Goal: Navigation & Orientation: Find specific page/section

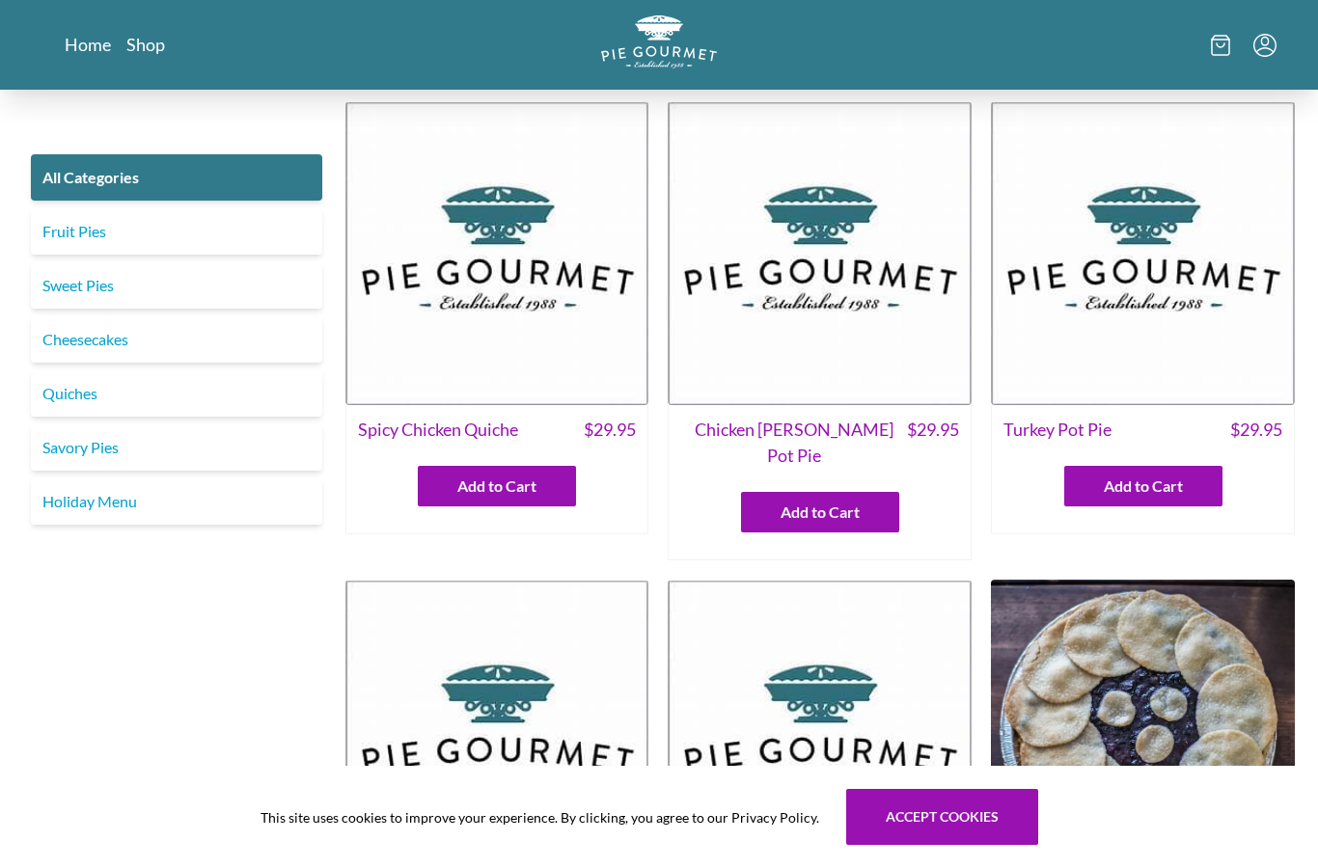
click at [81, 509] on link "Holiday Menu" at bounding box center [176, 502] width 291 height 46
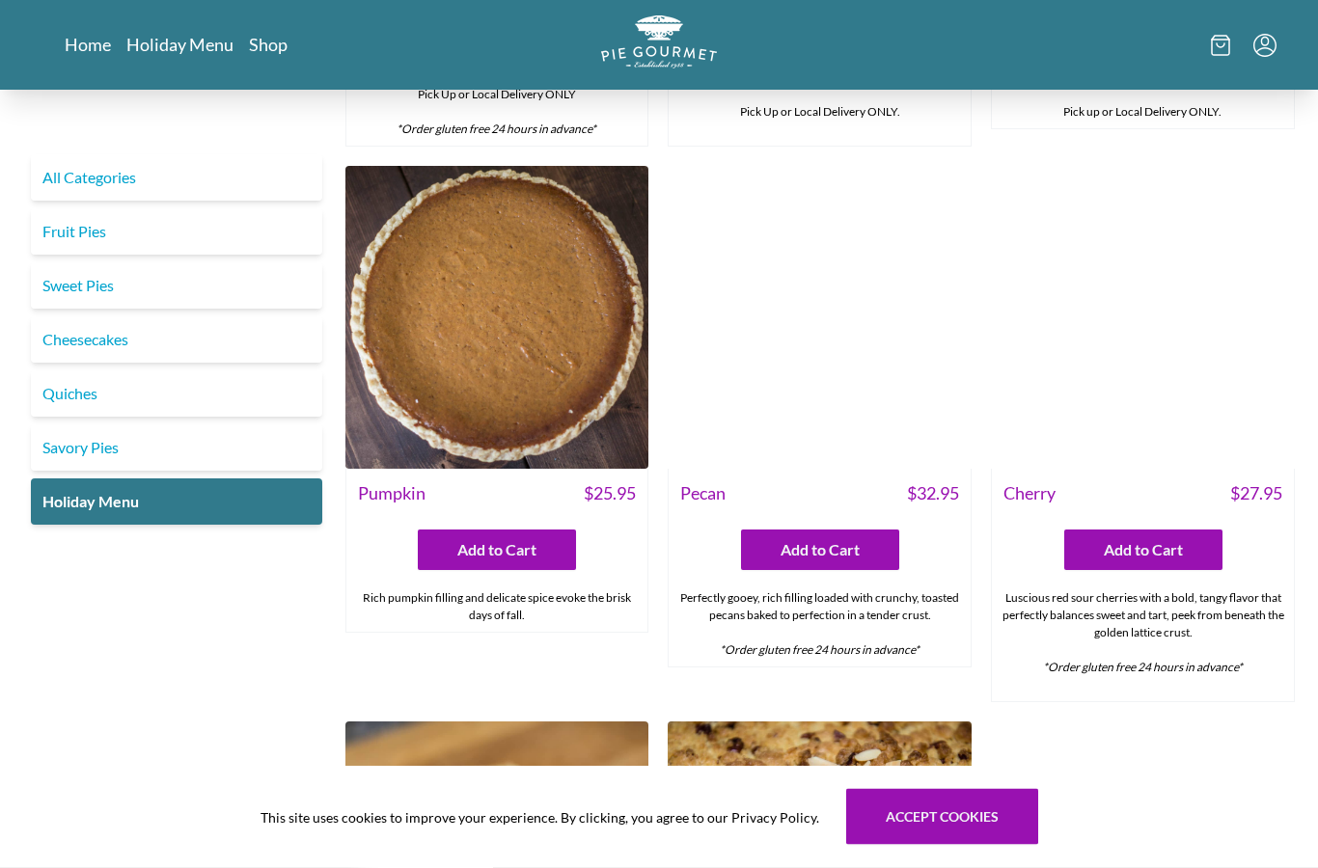
scroll to position [1644, 0]
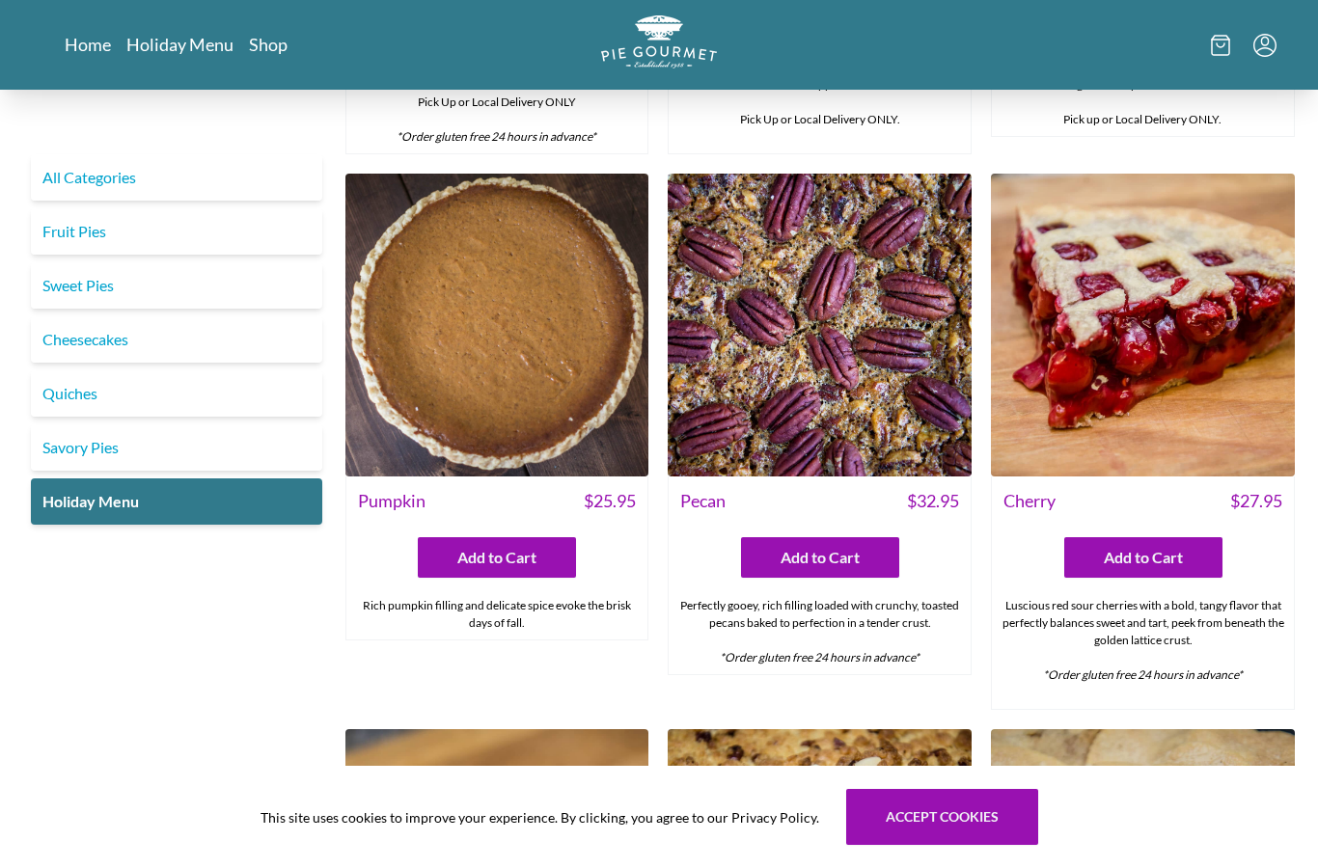
click at [79, 232] on link "Fruit Pies" at bounding box center [176, 231] width 291 height 46
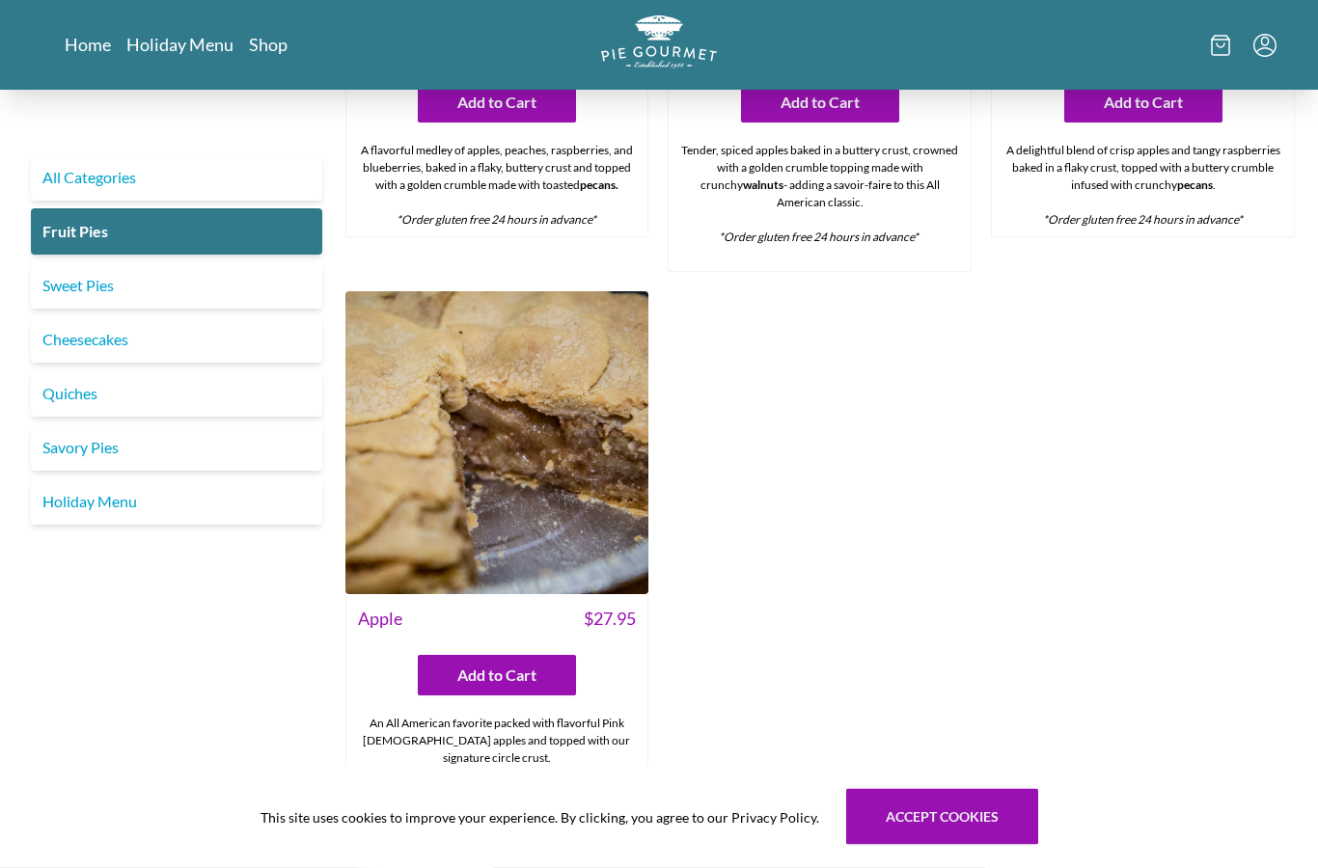
scroll to position [1509, 0]
click at [69, 338] on link "Cheesecakes" at bounding box center [176, 339] width 291 height 46
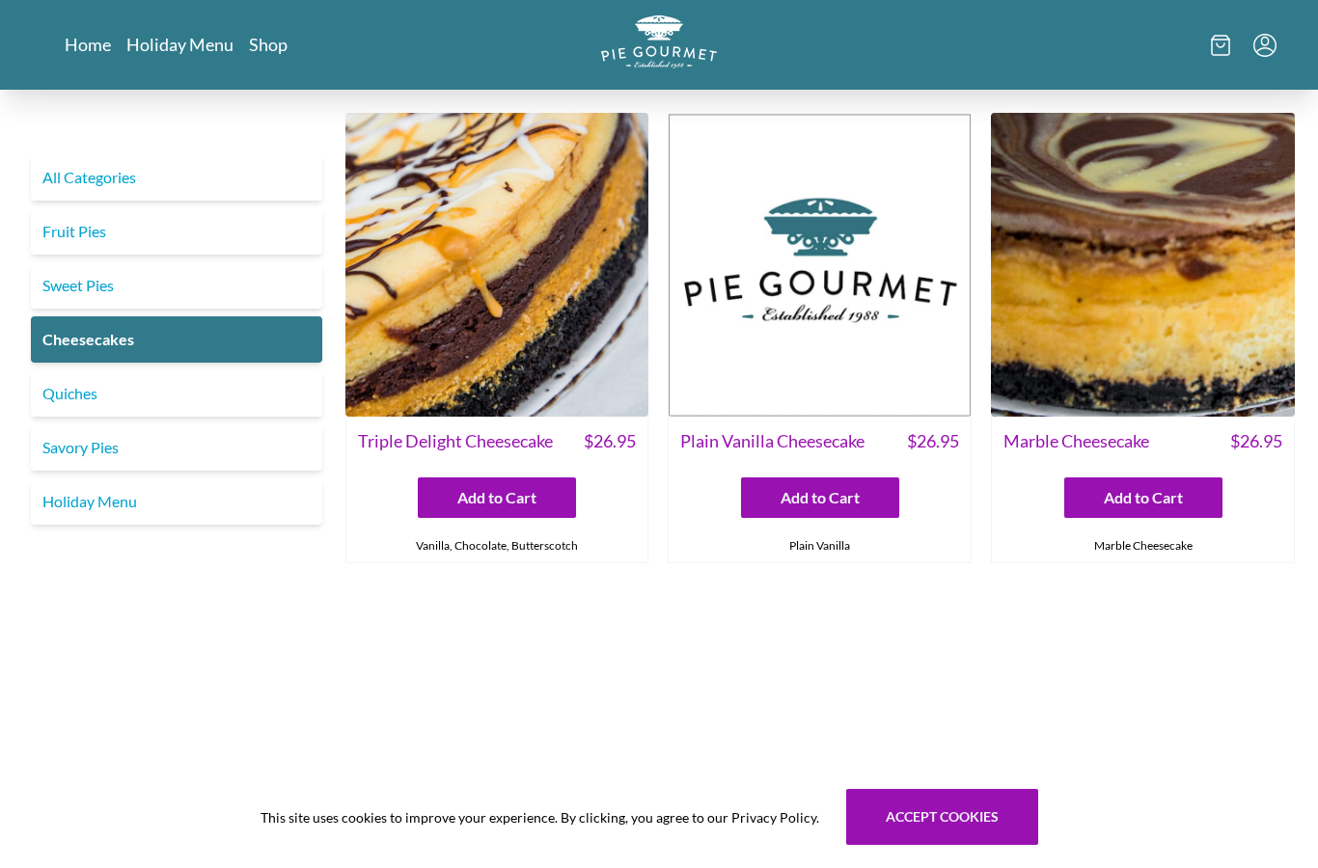
click at [78, 290] on link "Sweet Pies" at bounding box center [176, 285] width 291 height 46
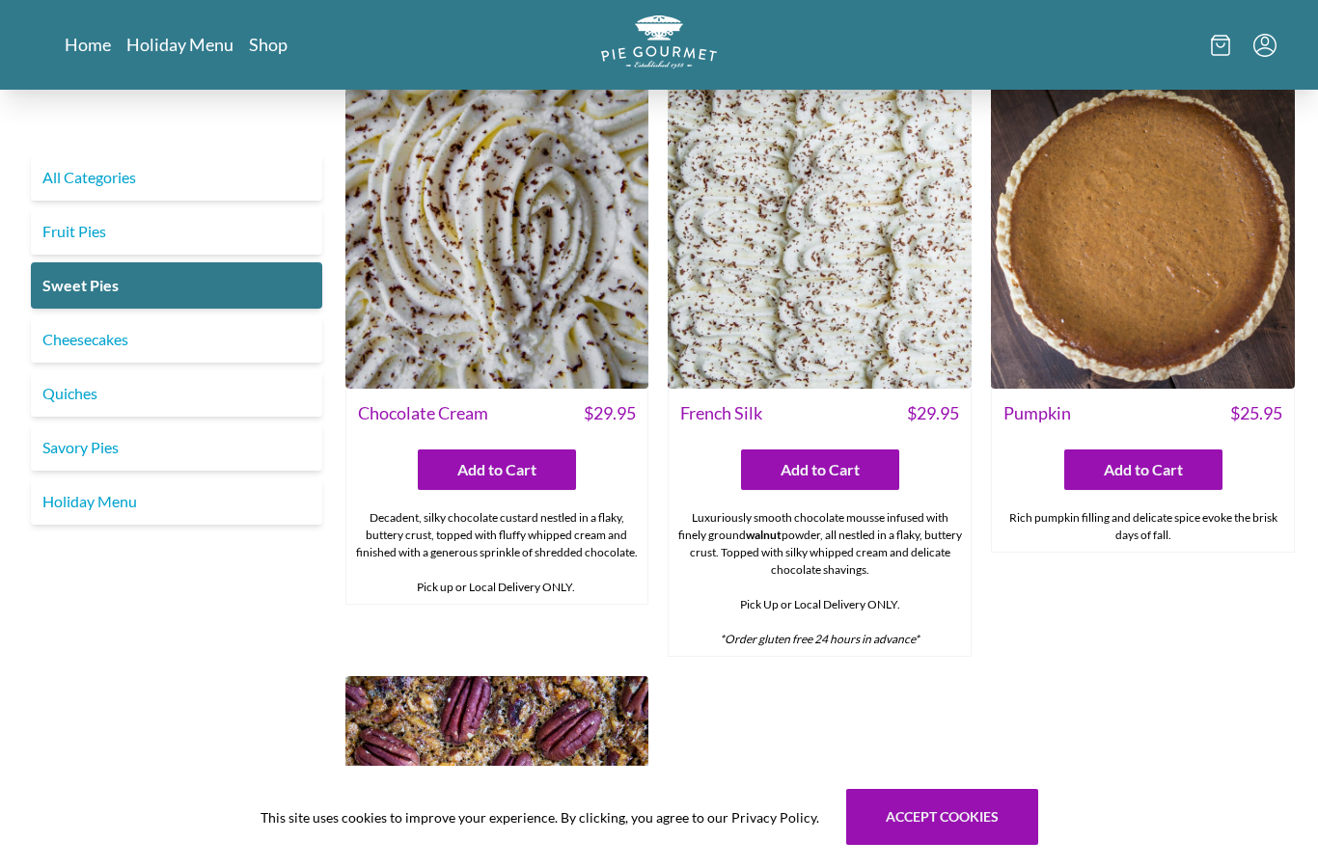
scroll to position [586, 0]
